Goal: Find specific page/section: Find specific page/section

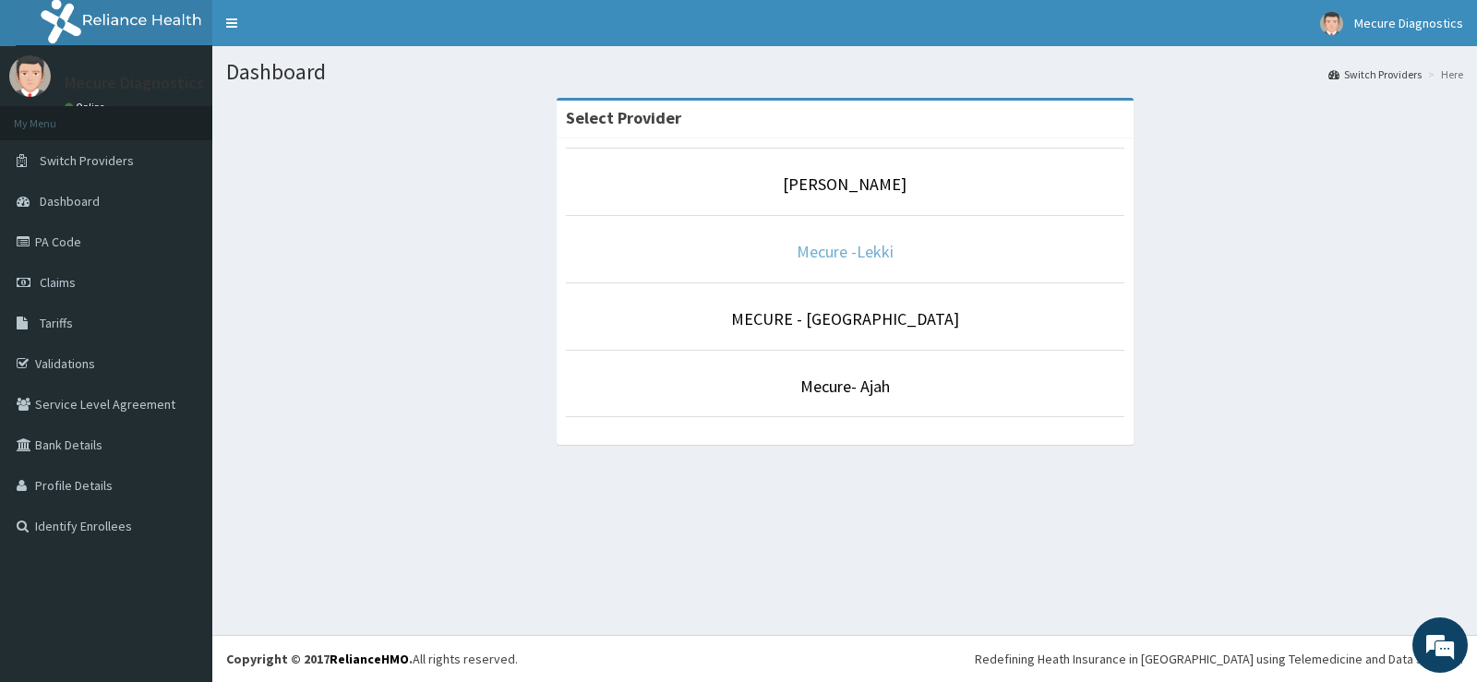
click at [826, 256] on link "Mecure -Lekki" at bounding box center [845, 251] width 97 height 21
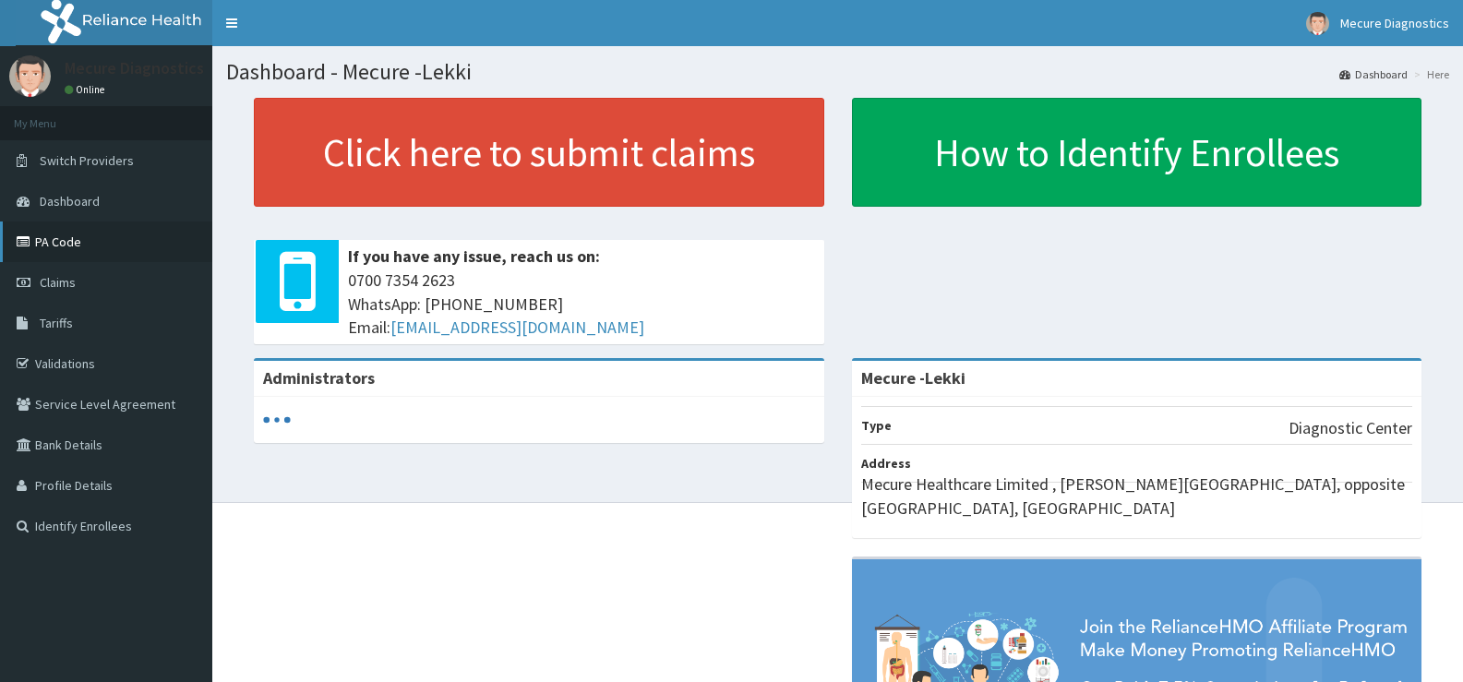
click at [60, 238] on link "PA Code" at bounding box center [106, 242] width 212 height 41
